Goal: Transaction & Acquisition: Purchase product/service

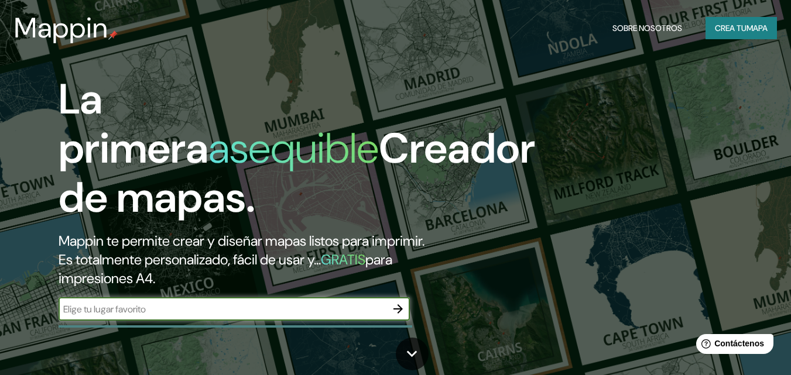
type input "a"
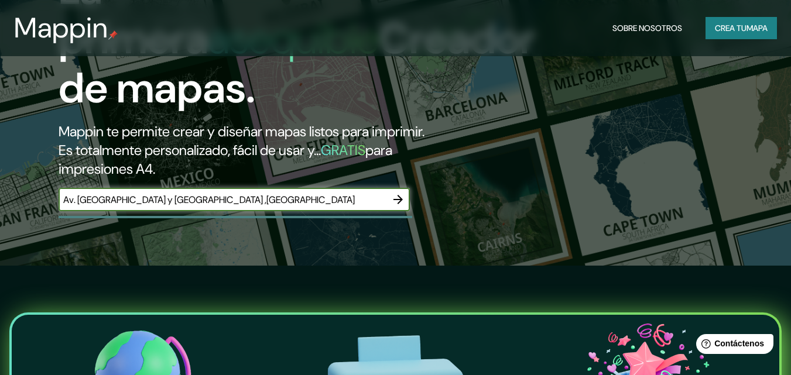
scroll to position [130, 0]
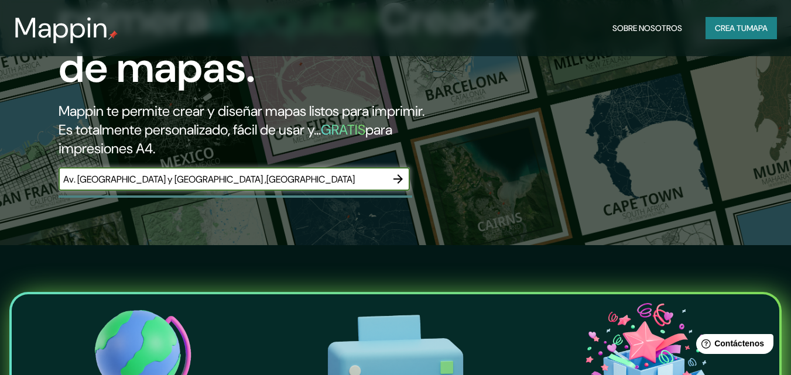
type input "Av. [GEOGRAPHIC_DATA] y [GEOGRAPHIC_DATA] ,[GEOGRAPHIC_DATA]"
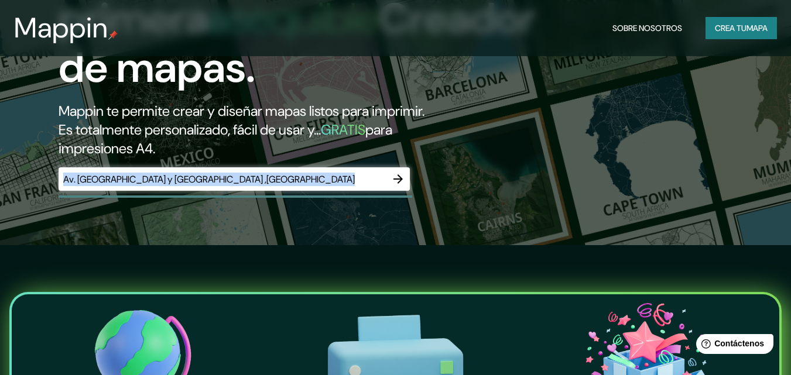
drag, startPoint x: 342, startPoint y: 155, endPoint x: 342, endPoint y: 172, distance: 16.4
click at [342, 172] on div "La primera asequible Creador de mapas. Mappin te permite crear y diseñar mapas …" at bounding box center [256, 74] width 475 height 258
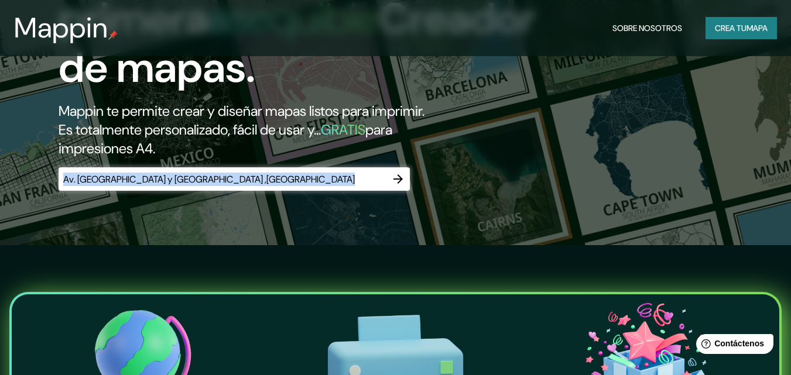
click at [342, 172] on div "Av. [GEOGRAPHIC_DATA] y [GEOGRAPHIC_DATA] ,[GEOGRAPHIC_DATA] ​" at bounding box center [234, 178] width 351 height 23
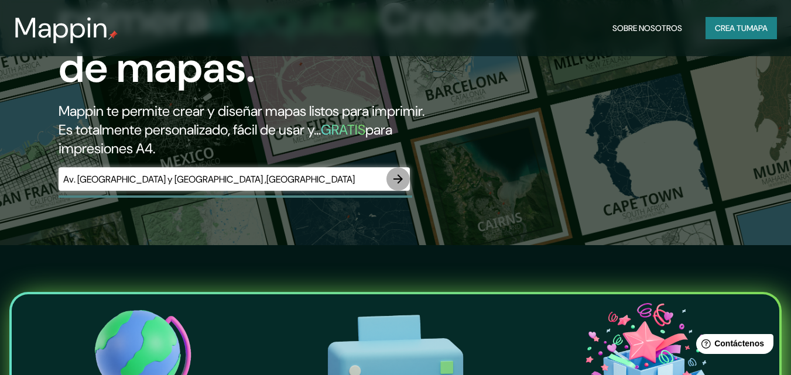
click at [399, 179] on icon "button" at bounding box center [397, 178] width 9 height 9
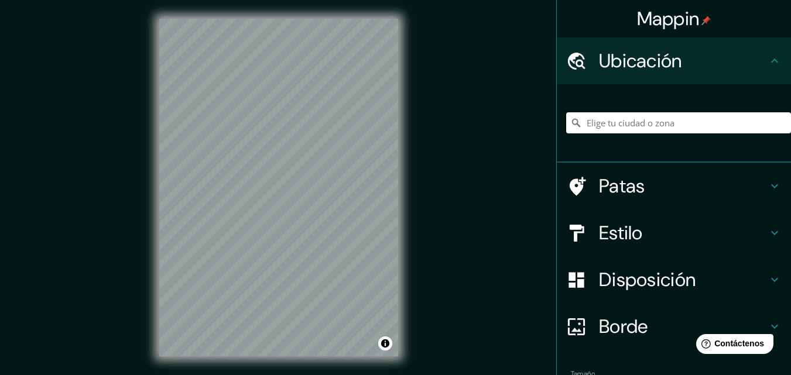
click at [589, 124] on input "Elige tu ciudad o zona" at bounding box center [678, 122] width 225 height 21
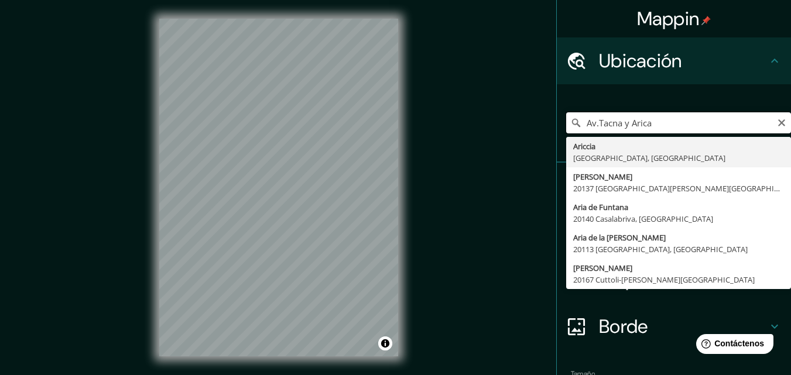
click at [589, 124] on input "Av.Tacna y Arica" at bounding box center [678, 122] width 225 height 21
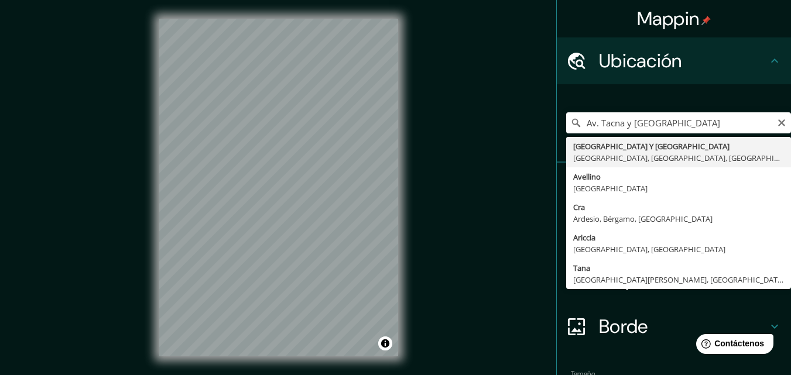
type input "[GEOGRAPHIC_DATA], [GEOGRAPHIC_DATA], [GEOGRAPHIC_DATA], [GEOGRAPHIC_DATA]"
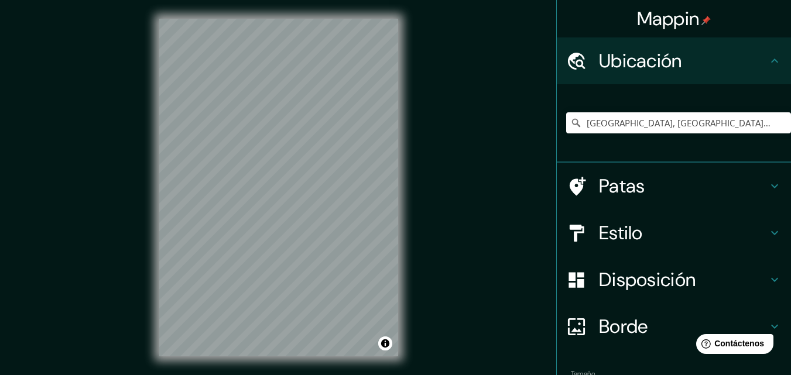
click at [403, 244] on div "© Mapbox © OpenStreetMap Improve this map" at bounding box center [278, 187] width 276 height 375
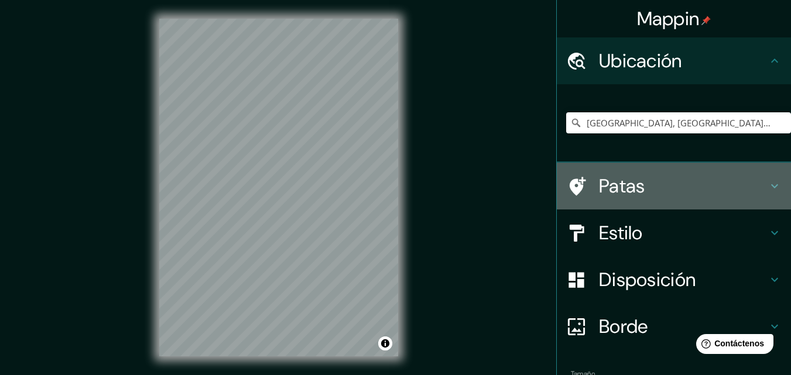
click at [605, 190] on font "Patas" at bounding box center [622, 186] width 46 height 25
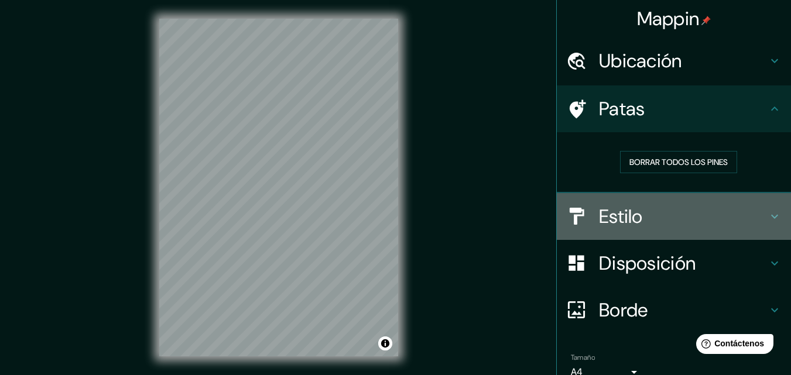
click at [599, 221] on font "Estilo" at bounding box center [621, 216] width 44 height 25
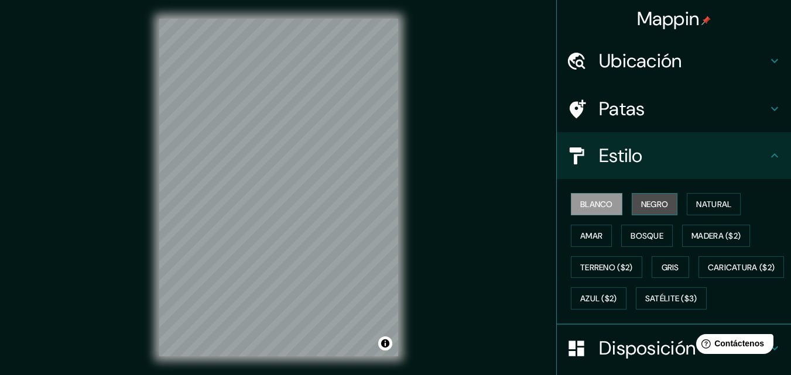
click at [641, 205] on font "Negro" at bounding box center [655, 204] width 28 height 11
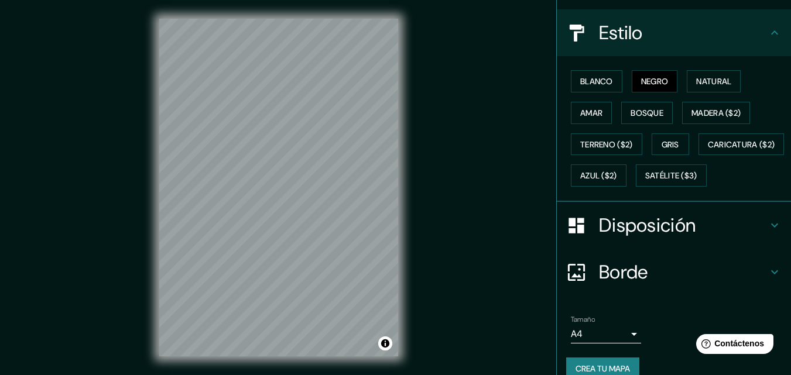
scroll to position [173, 0]
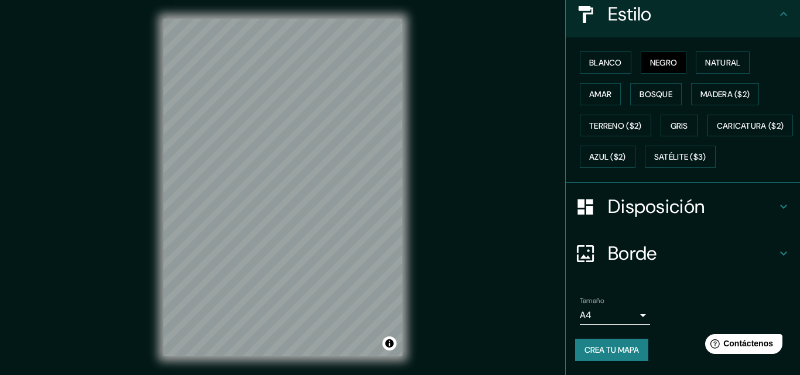
click at [622, 316] on body "Mappin Ubicación [GEOGRAPHIC_DATA] Y [GEOGRAPHIC_DATA], [GEOGRAPHIC_DATA], [GEO…" at bounding box center [400, 187] width 800 height 375
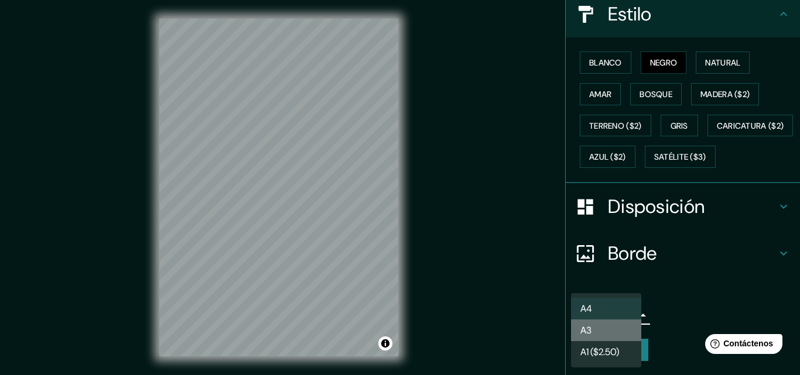
click at [619, 334] on li "A3" at bounding box center [606, 331] width 70 height 22
type input "a4"
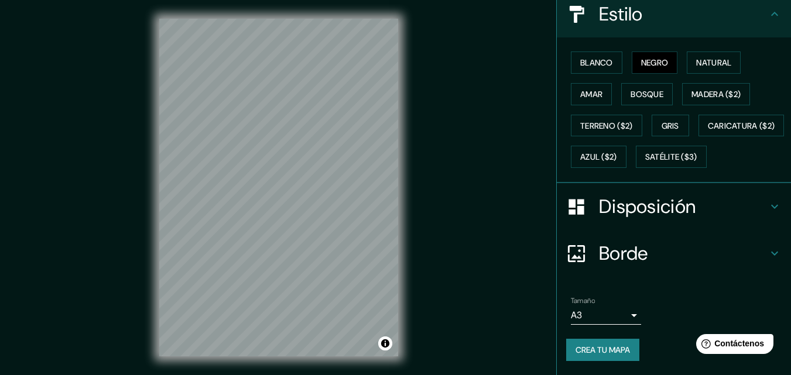
click at [480, 37] on div "Mappin Ubicación [GEOGRAPHIC_DATA] Y [GEOGRAPHIC_DATA], [GEOGRAPHIC_DATA], [GEO…" at bounding box center [395, 197] width 791 height 394
click at [399, 0] on html "Mappin Ubicación [GEOGRAPHIC_DATA] Y [GEOGRAPHIC_DATA], [GEOGRAPHIC_DATA], [GEO…" at bounding box center [395, 187] width 791 height 375
